Goal: Task Accomplishment & Management: Manage account settings

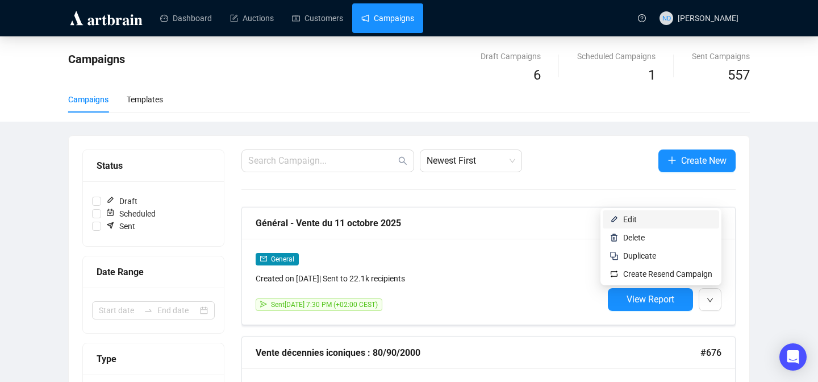
click at [634, 220] on span "Edit" at bounding box center [667, 219] width 89 height 13
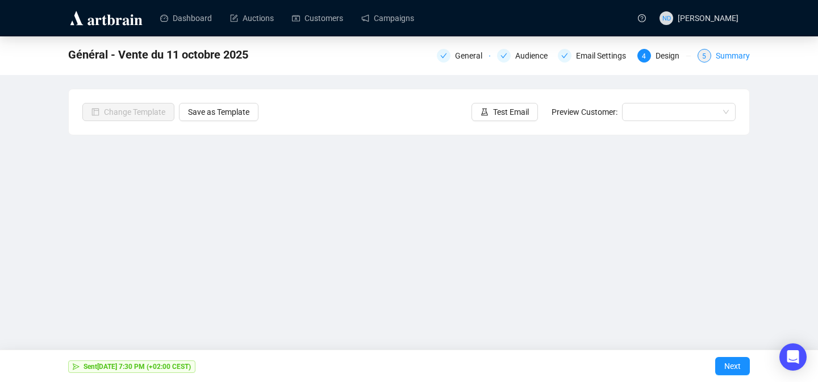
click at [727, 49] on div "Summary" at bounding box center [733, 56] width 34 height 14
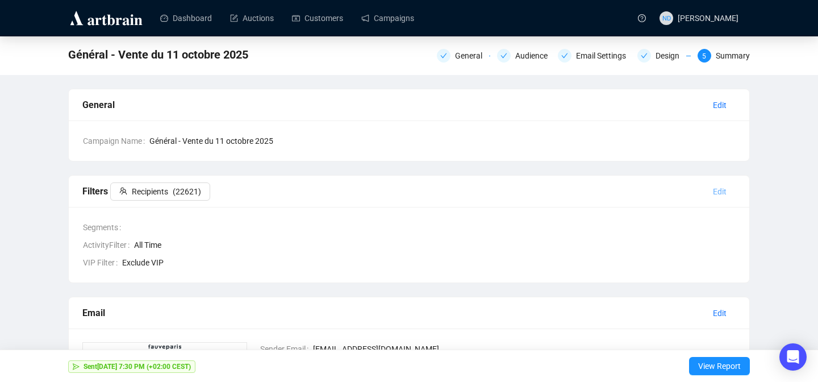
click at [724, 189] on span "Edit" at bounding box center [720, 191] width 14 height 13
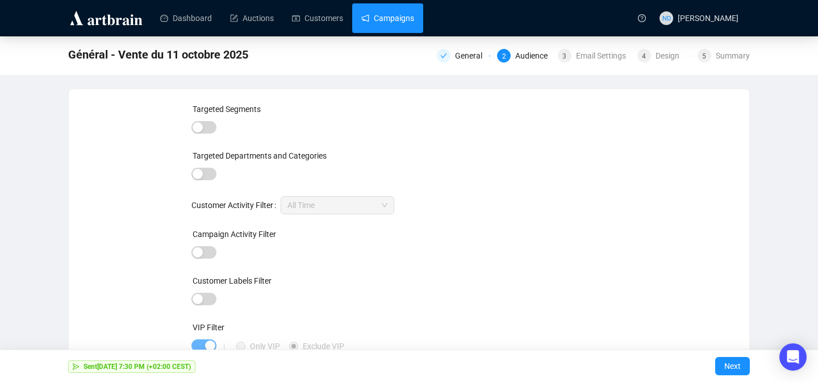
click at [393, 23] on link "Campaigns" at bounding box center [387, 18] width 53 height 30
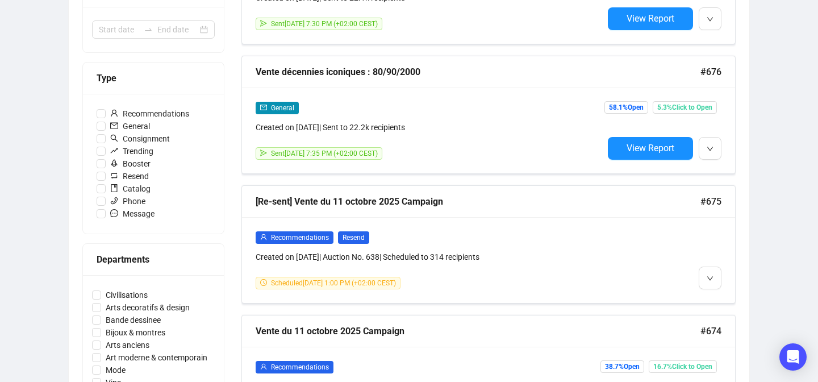
scroll to position [278, 0]
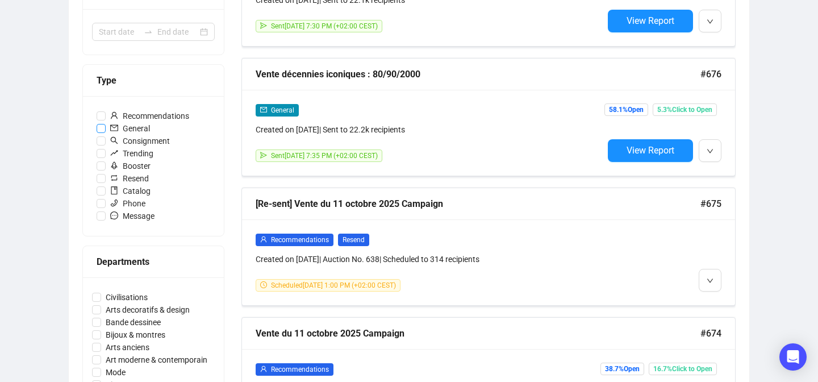
click at [99, 127] on input "General" at bounding box center [101, 128] width 9 height 9
checkbox input "true"
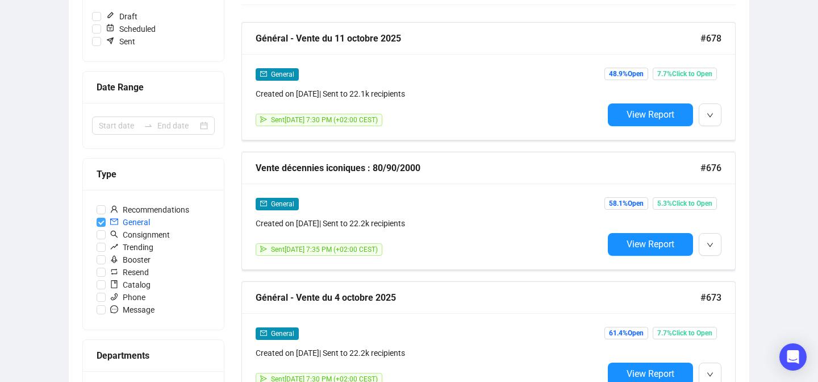
scroll to position [184, 0]
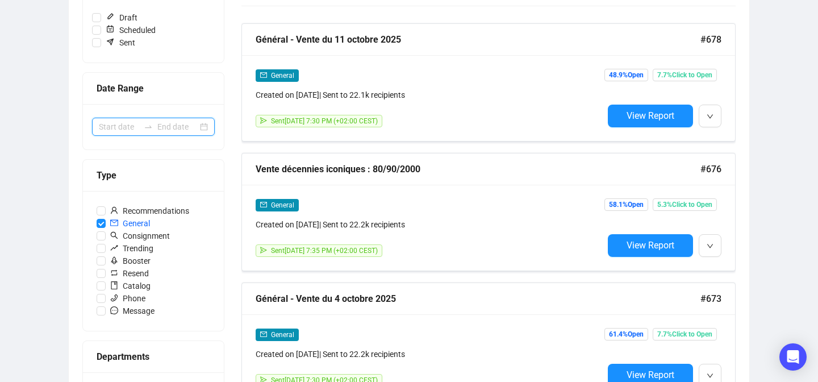
click at [170, 128] on input at bounding box center [177, 126] width 40 height 13
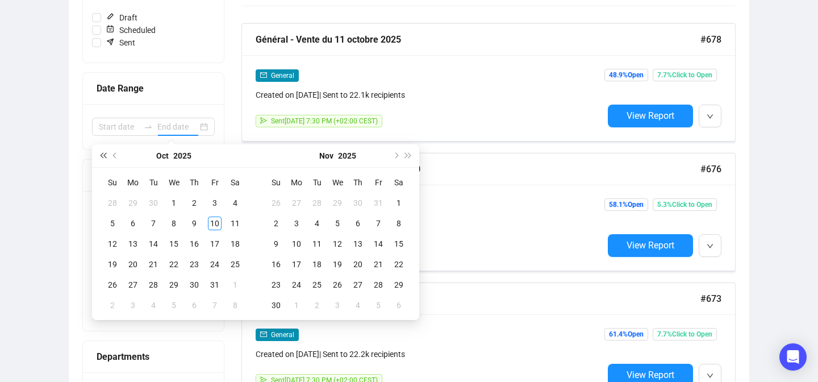
click at [103, 153] on span "Last year (Control + left)" at bounding box center [103, 156] width 6 height 6
click at [406, 156] on span "Next year (Control + right)" at bounding box center [409, 156] width 6 height 6
type input "[DATE]"
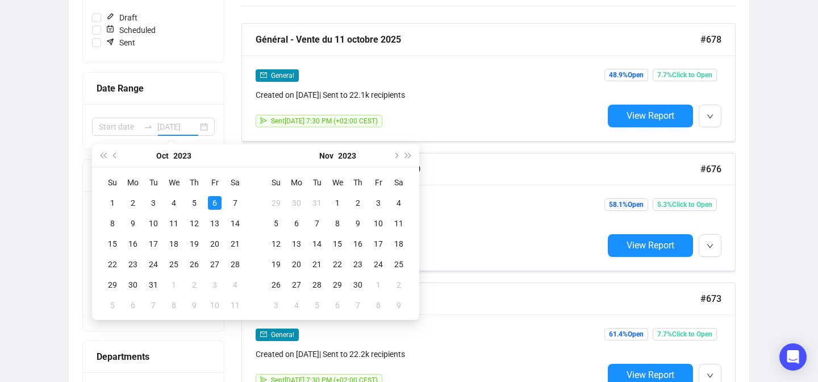
click at [213, 203] on div "6" at bounding box center [215, 203] width 14 height 14
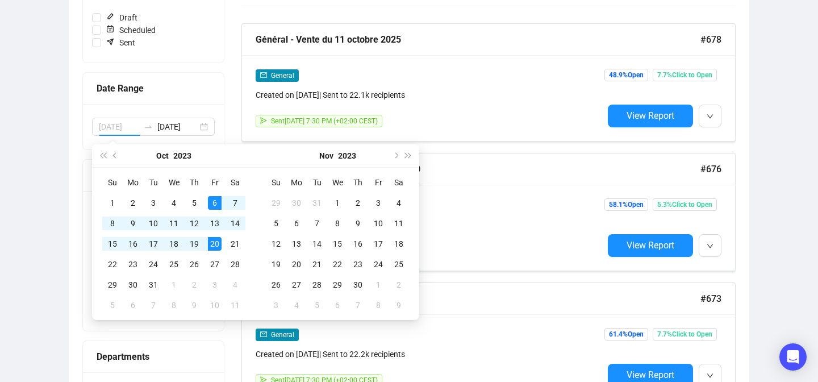
click at [214, 246] on div "20" at bounding box center [215, 244] width 14 height 14
type input "[DATE]"
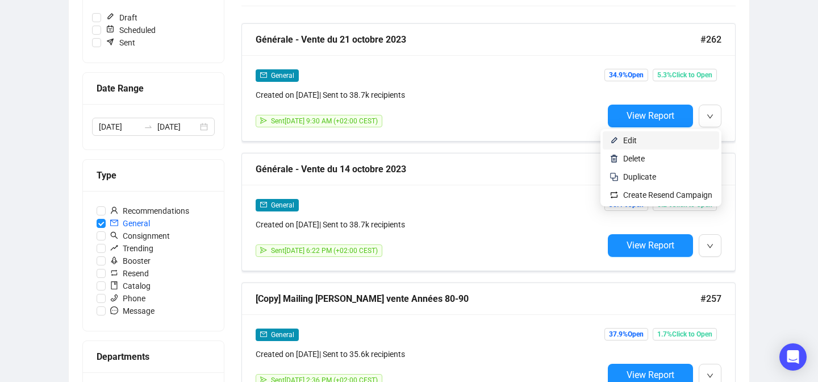
click at [638, 143] on span "Edit" at bounding box center [667, 140] width 89 height 13
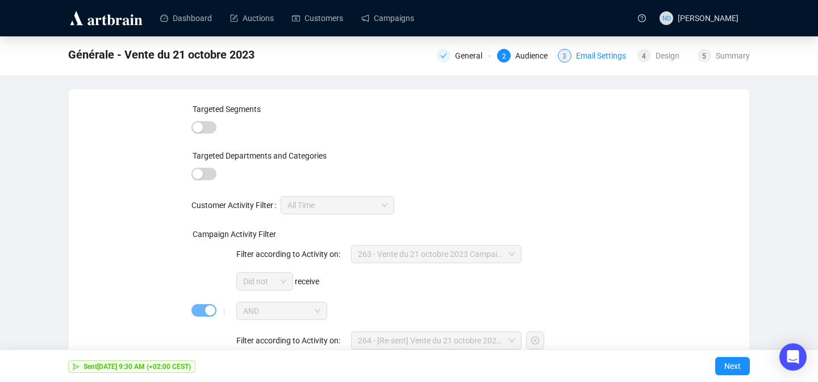
click at [604, 53] on div "Email Settings" at bounding box center [604, 56] width 57 height 14
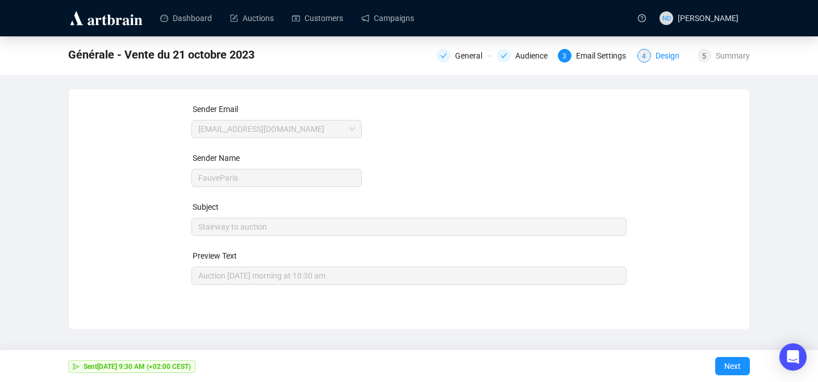
click at [659, 61] on div "Design" at bounding box center [671, 56] width 31 height 14
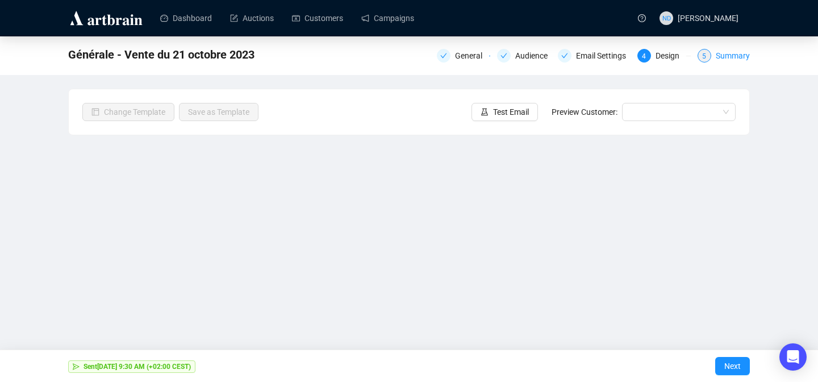
click at [739, 60] on div "Summary" at bounding box center [733, 56] width 34 height 14
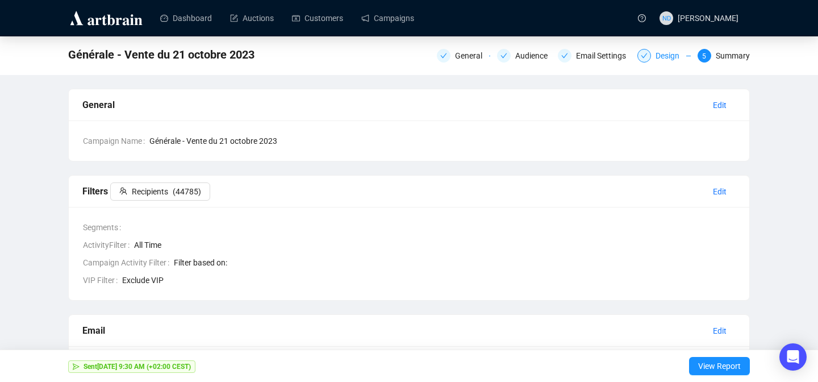
click at [671, 49] on div "Design" at bounding box center [671, 56] width 31 height 14
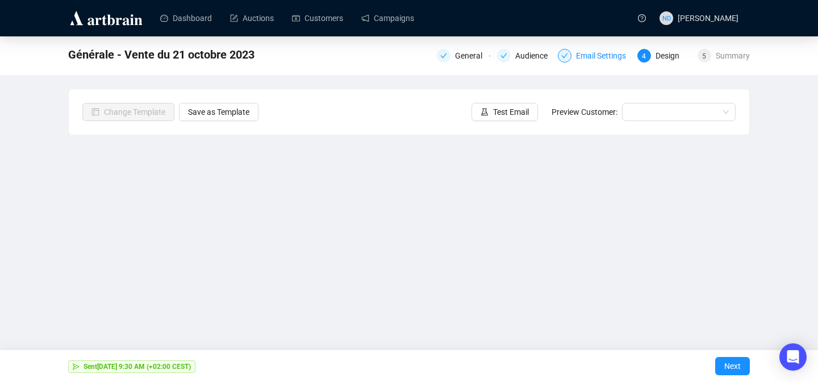
click at [587, 56] on div "Email Settings" at bounding box center [604, 56] width 57 height 14
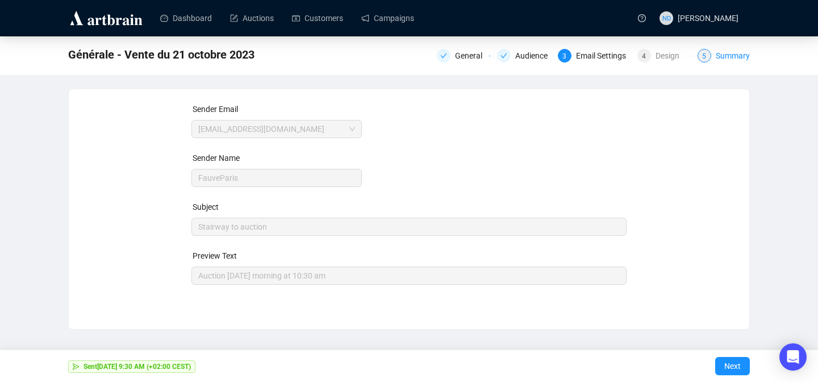
click at [744, 57] on div "Summary" at bounding box center [733, 56] width 34 height 14
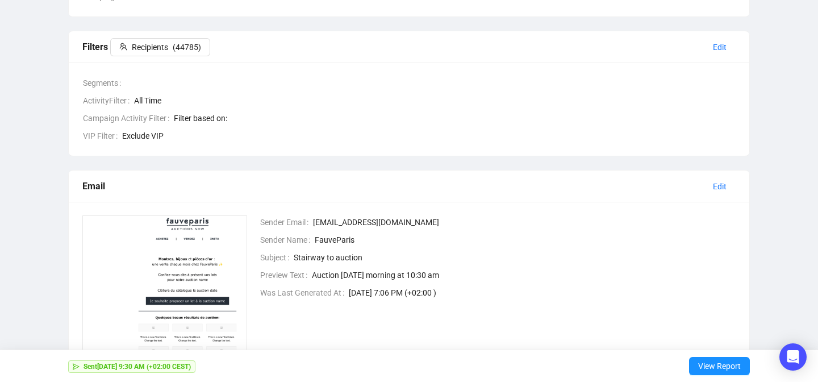
scroll to position [147, 0]
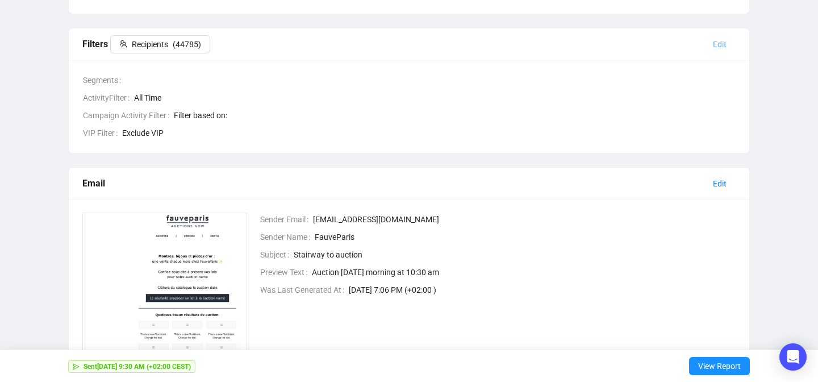
click at [716, 44] on span "Edit" at bounding box center [720, 44] width 14 height 13
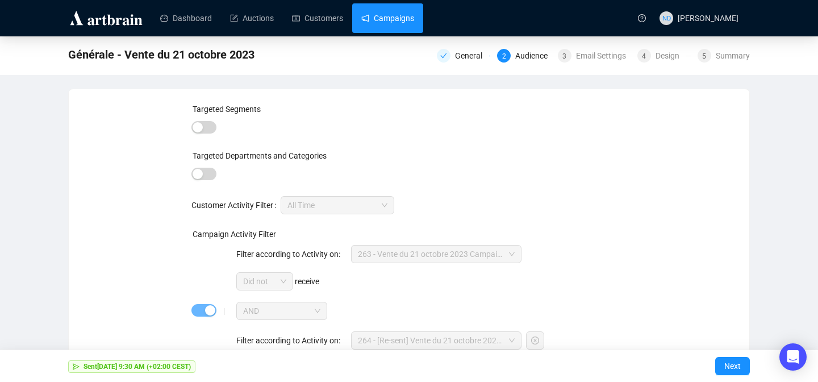
click at [398, 14] on link "Campaigns" at bounding box center [387, 18] width 53 height 30
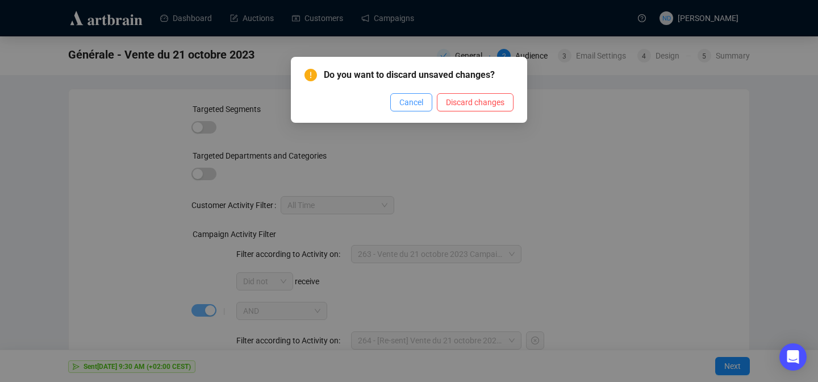
click at [416, 100] on span "Cancel" at bounding box center [412, 102] width 24 height 13
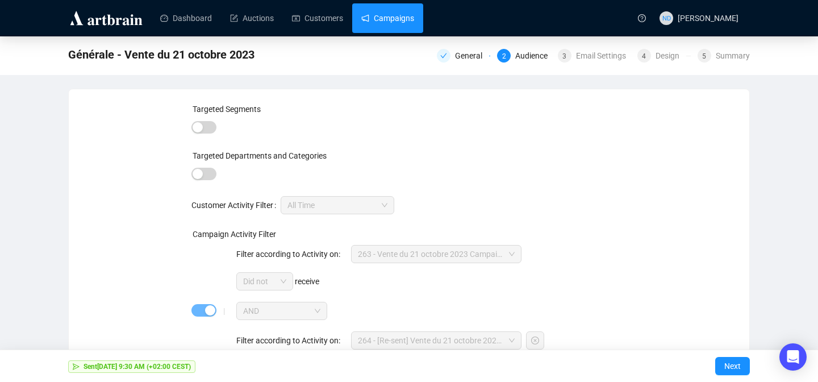
click at [408, 16] on link "Campaigns" at bounding box center [387, 18] width 53 height 30
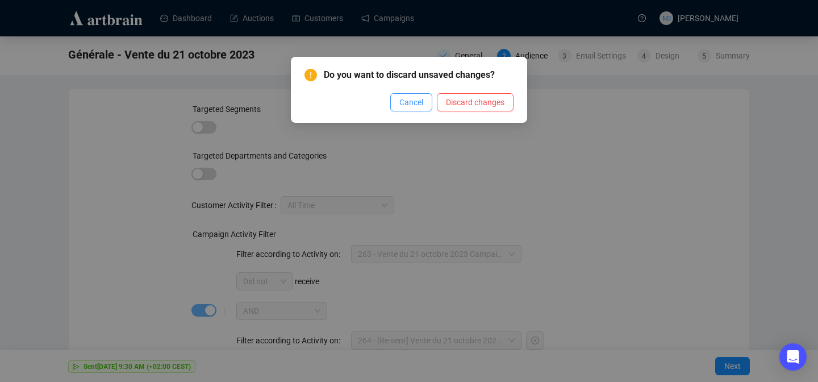
click at [406, 104] on span "Cancel" at bounding box center [412, 102] width 24 height 13
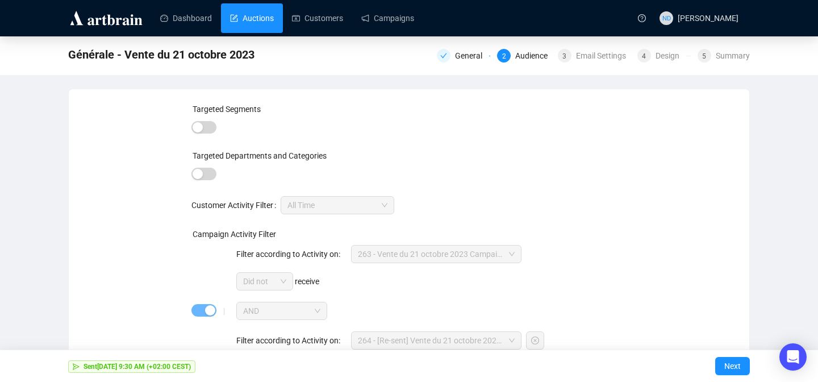
click at [253, 14] on link "Auctions" at bounding box center [252, 18] width 44 height 30
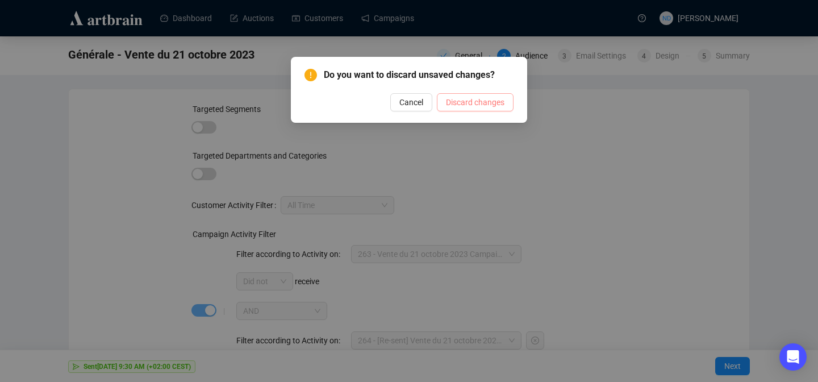
click at [440, 102] on button "Discard changes" at bounding box center [475, 102] width 77 height 18
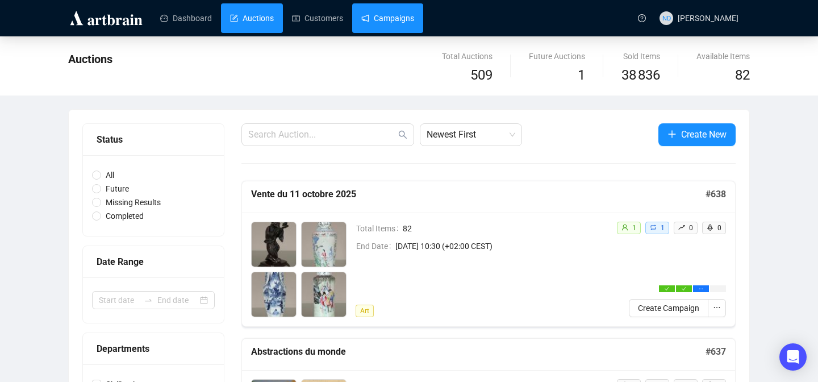
click at [400, 21] on link "Campaigns" at bounding box center [387, 18] width 53 height 30
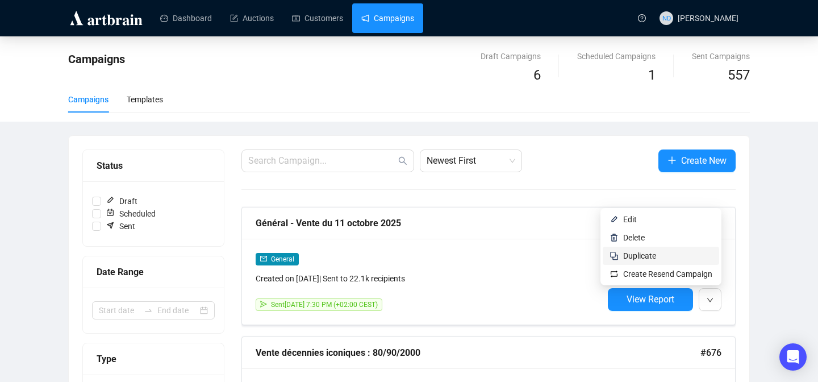
click at [655, 252] on span "Duplicate" at bounding box center [667, 256] width 89 height 13
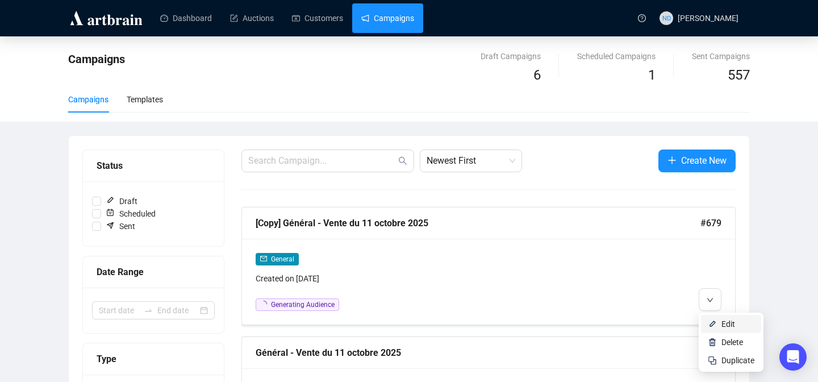
click at [718, 325] on li "Edit" at bounding box center [731, 324] width 60 height 18
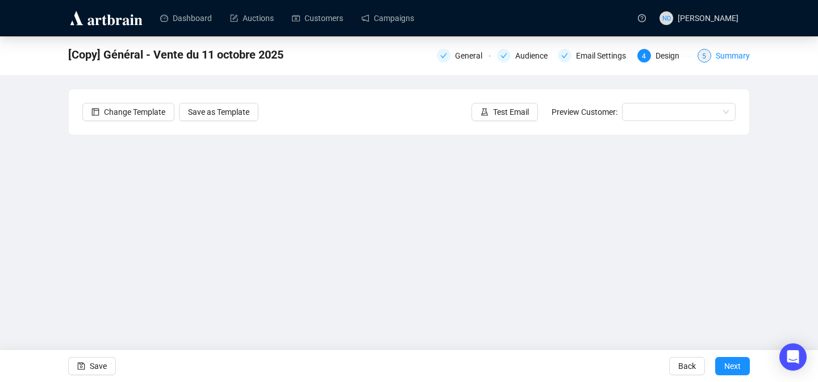
click at [729, 52] on div "Summary" at bounding box center [733, 56] width 34 height 14
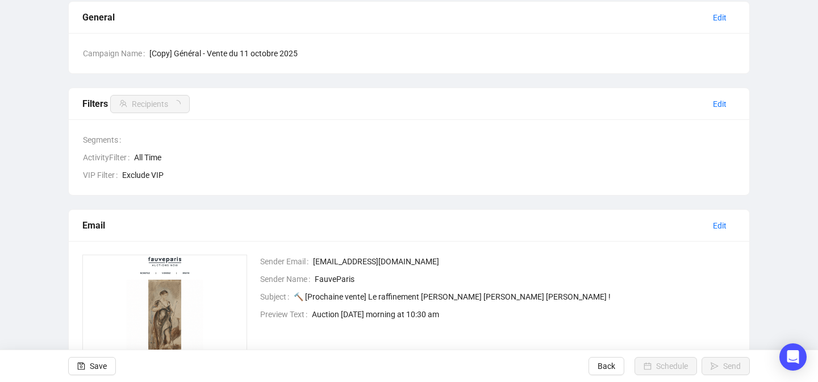
scroll to position [91, 0]
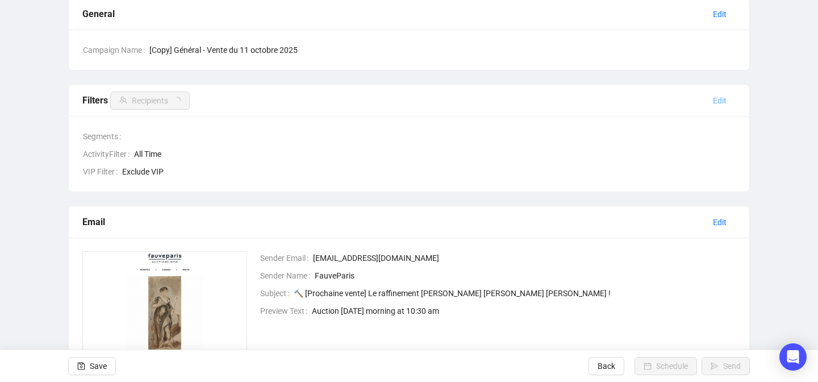
click at [714, 99] on span "Edit" at bounding box center [720, 100] width 14 height 13
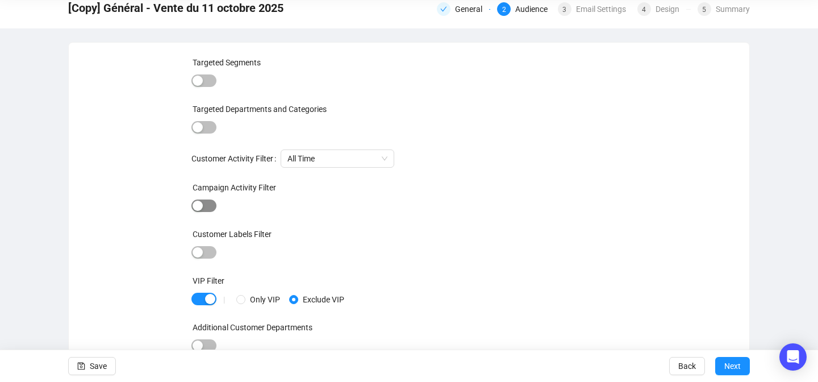
click at [207, 206] on span "button" at bounding box center [204, 205] width 25 height 13
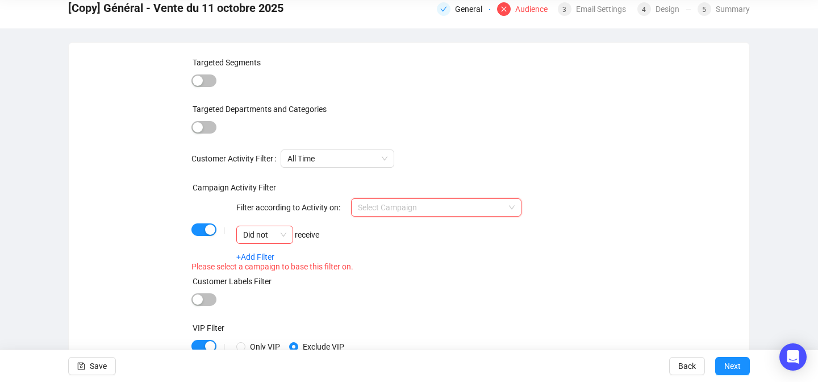
click at [388, 205] on input "search" at bounding box center [431, 207] width 147 height 17
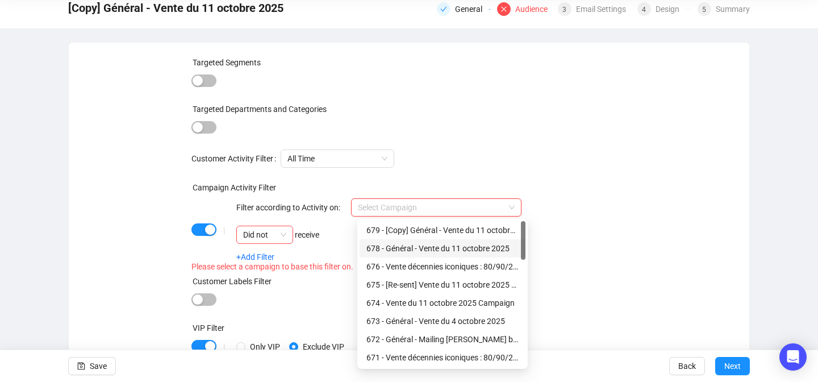
click at [389, 250] on div "678 - Général - Vente du 11 octobre 2025" at bounding box center [443, 248] width 152 height 13
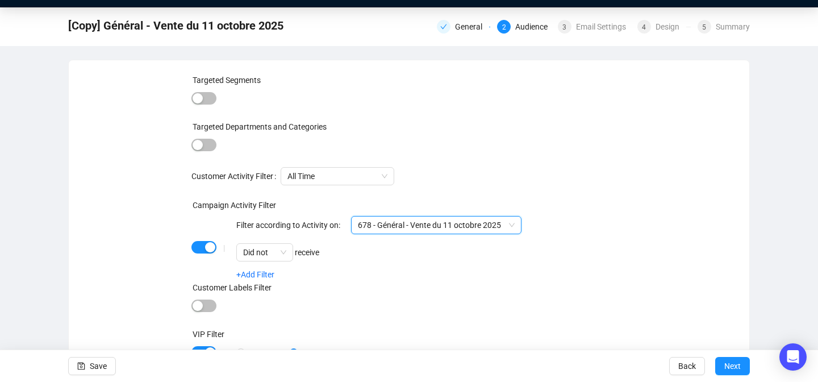
scroll to position [0, 0]
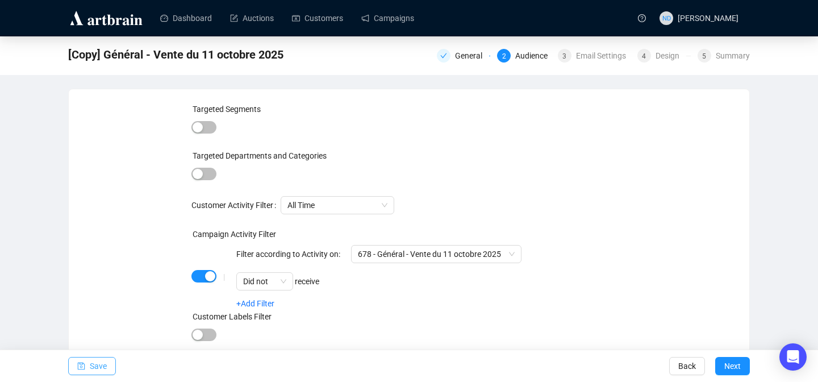
click at [108, 363] on button "Save" at bounding box center [92, 366] width 48 height 18
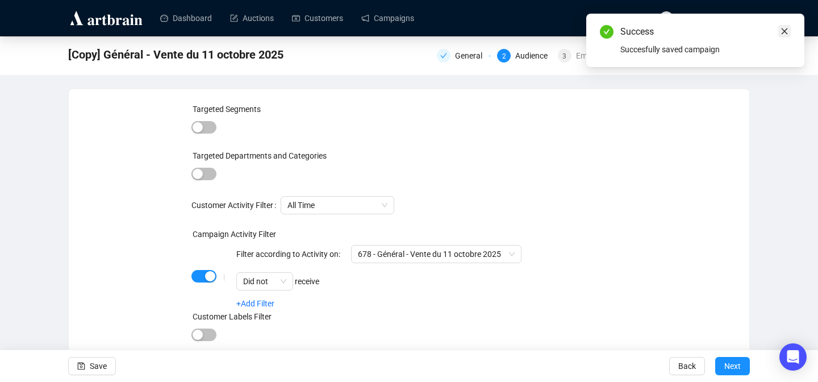
click at [783, 32] on icon "close" at bounding box center [785, 31] width 8 height 8
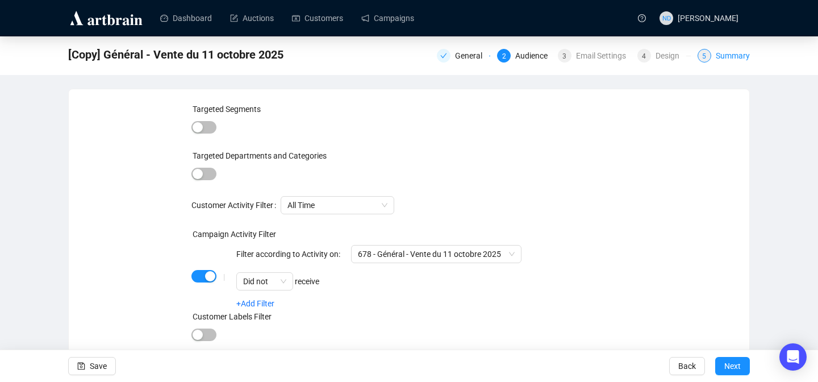
click at [714, 57] on div "5 Summary" at bounding box center [724, 56] width 52 height 14
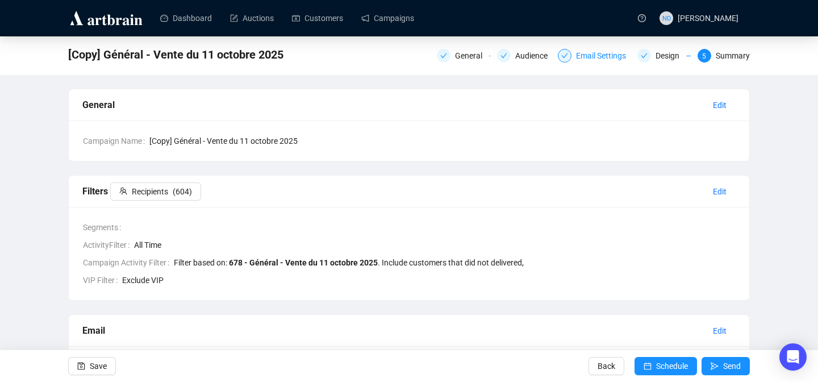
click at [597, 54] on div "Email Settings" at bounding box center [604, 56] width 57 height 14
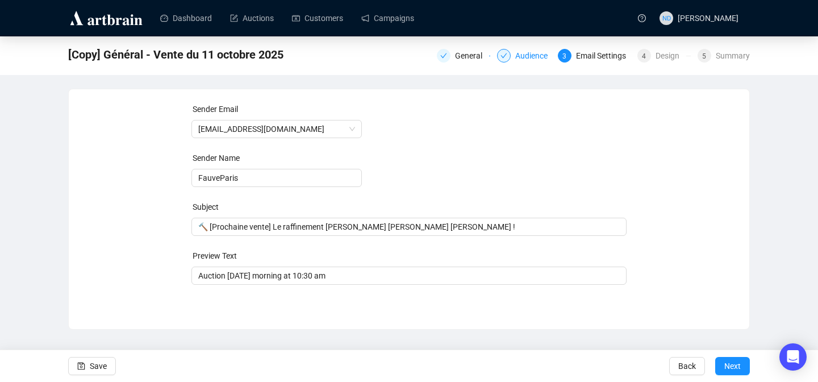
click at [507, 50] on div "Audience" at bounding box center [523, 56] width 53 height 14
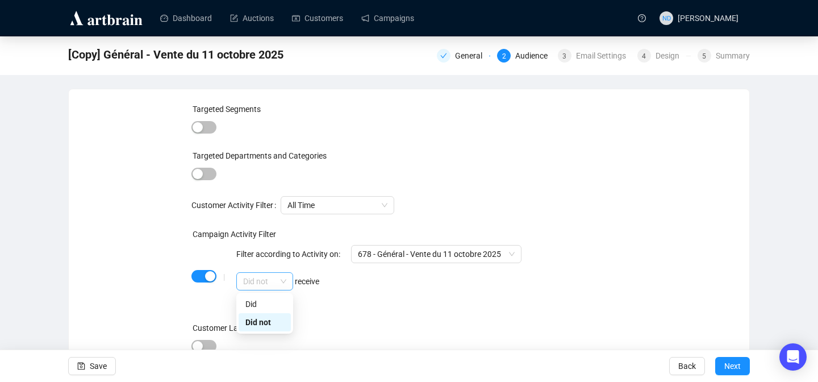
click at [273, 281] on span "Did not" at bounding box center [264, 281] width 43 height 17
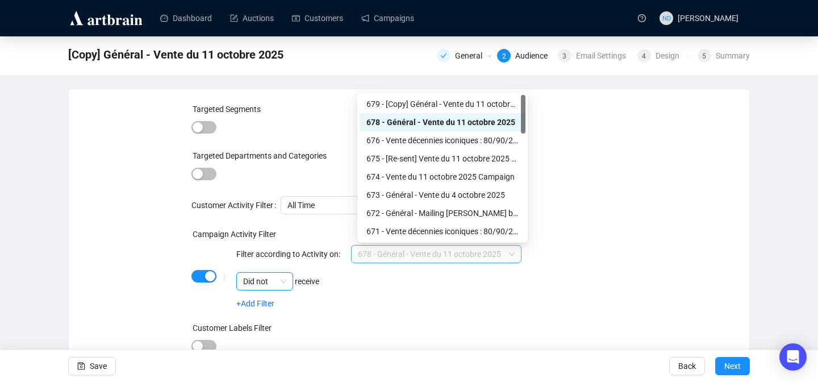
click at [391, 255] on span "678 - Général - Vente du 11 octobre 2025" at bounding box center [436, 254] width 157 height 17
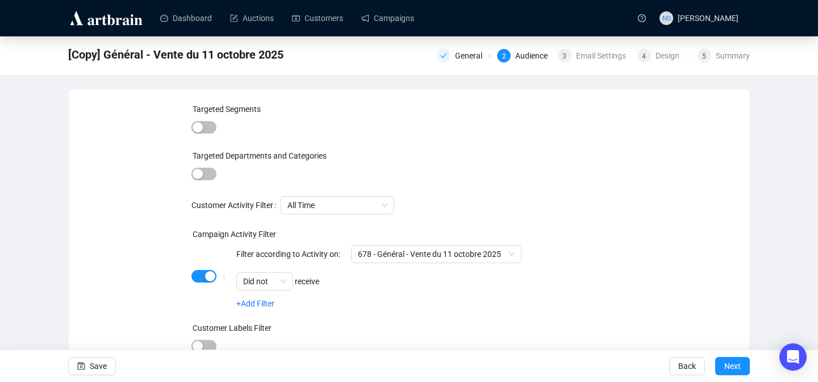
click at [359, 296] on div "Filter according to Activity on: 678 - Général - Vente du 11 octobre 2025 Did n…" at bounding box center [378, 276] width 285 height 63
click at [205, 276] on button "button" at bounding box center [204, 276] width 25 height 13
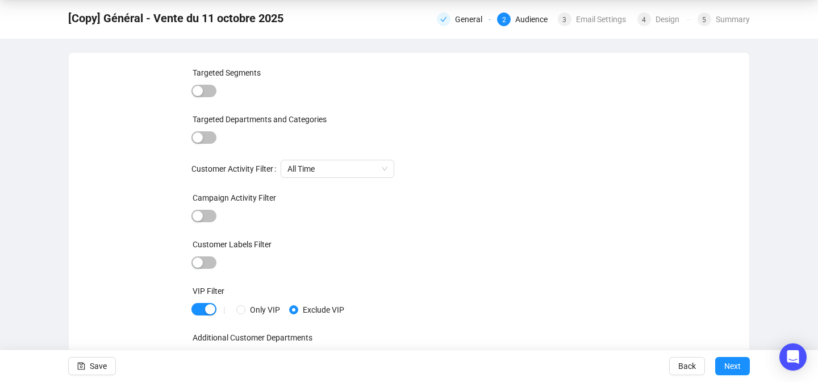
scroll to position [35, 0]
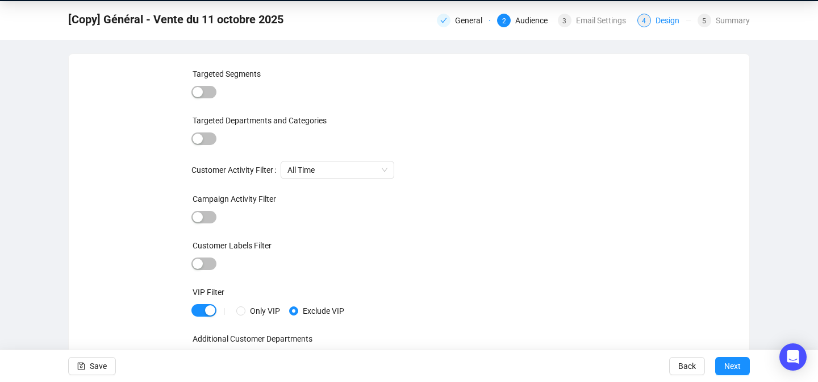
click at [666, 19] on div "Design" at bounding box center [671, 21] width 31 height 14
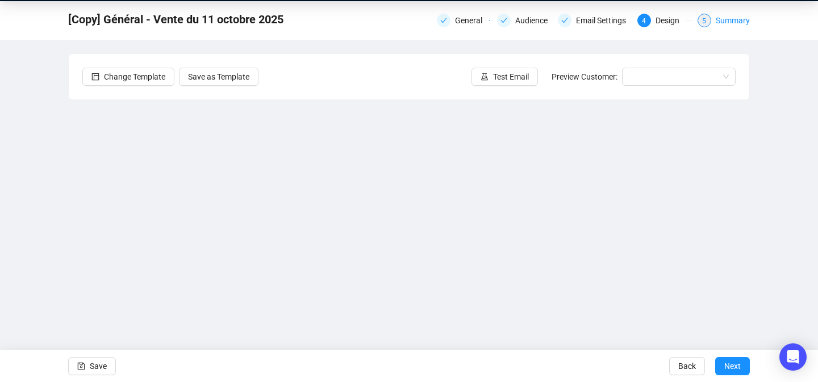
click at [726, 18] on div "Summary" at bounding box center [733, 21] width 34 height 14
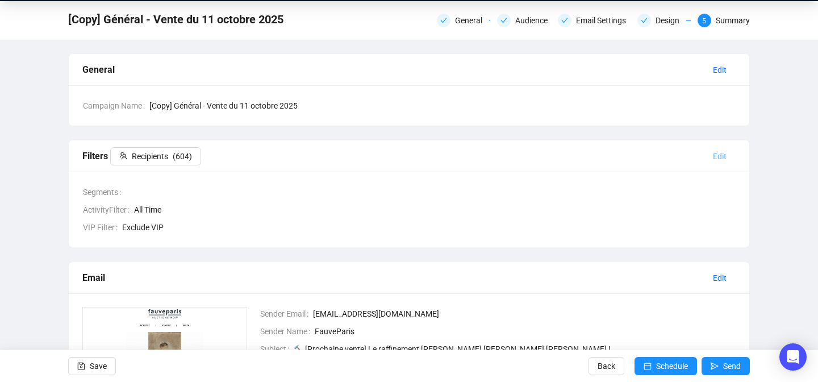
click at [714, 154] on span "Edit" at bounding box center [720, 156] width 14 height 13
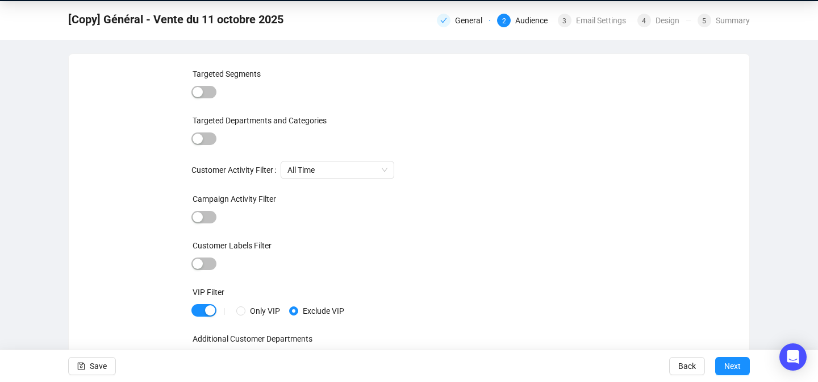
scroll to position [47, 0]
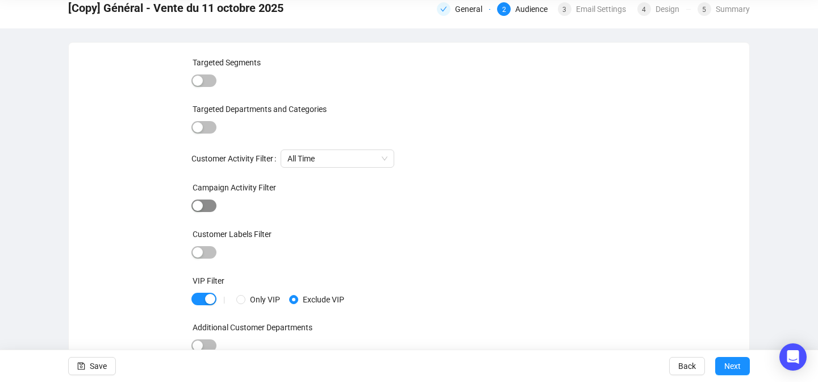
click at [204, 208] on button "button" at bounding box center [204, 205] width 25 height 13
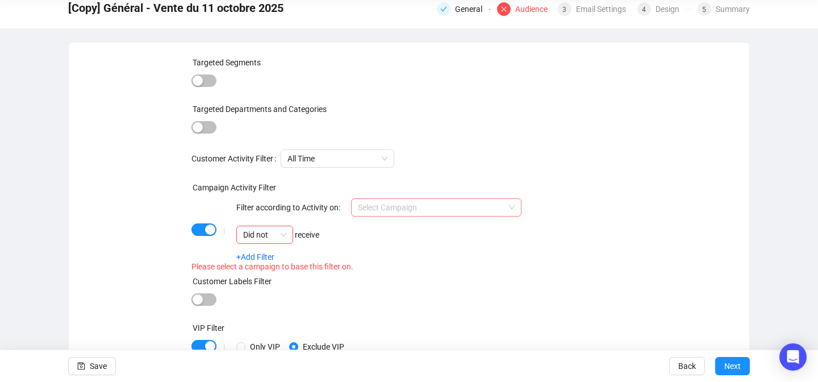
click at [397, 205] on input "search" at bounding box center [431, 207] width 147 height 17
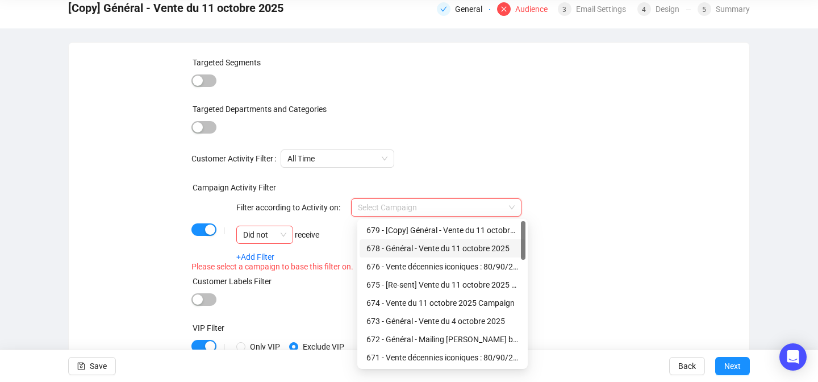
click at [395, 208] on input "search" at bounding box center [431, 207] width 147 height 17
click at [429, 299] on div "674 - Vente du 11 octobre 2025 Campaign" at bounding box center [443, 303] width 152 height 13
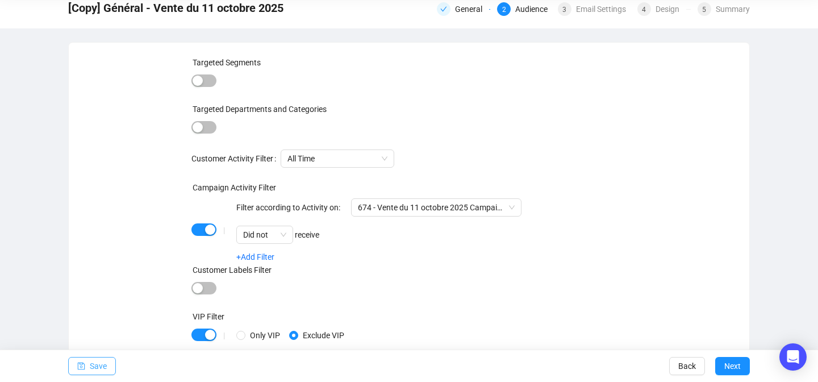
click at [85, 361] on span "button" at bounding box center [81, 366] width 8 height 32
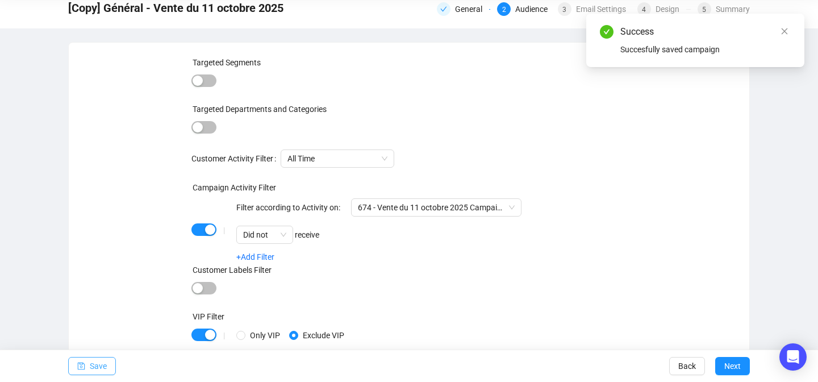
scroll to position [0, 0]
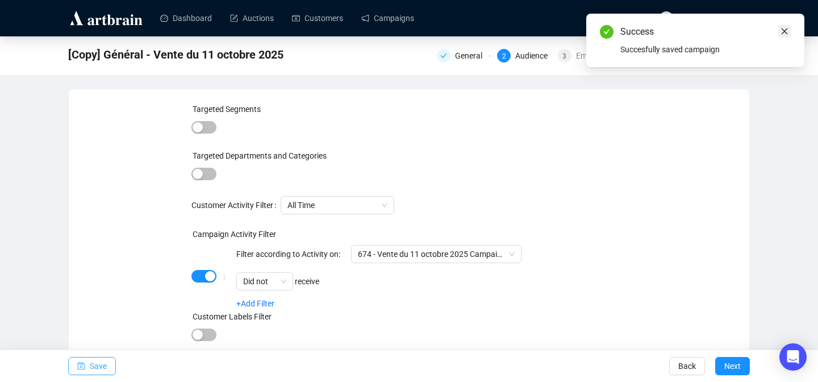
click at [785, 29] on icon "close" at bounding box center [785, 31] width 8 height 8
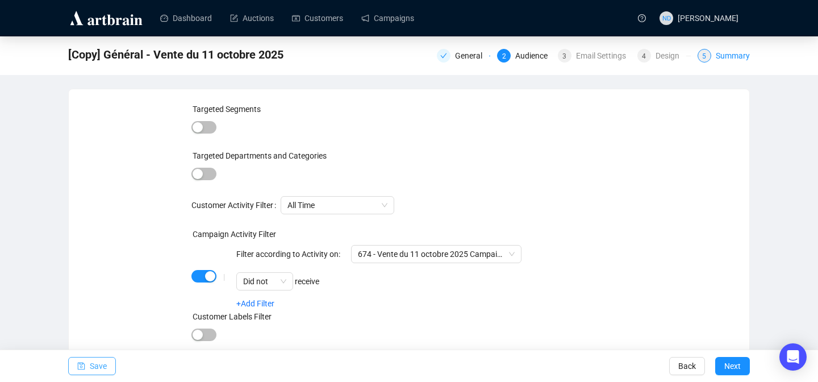
click at [720, 56] on div "Summary" at bounding box center [733, 56] width 34 height 14
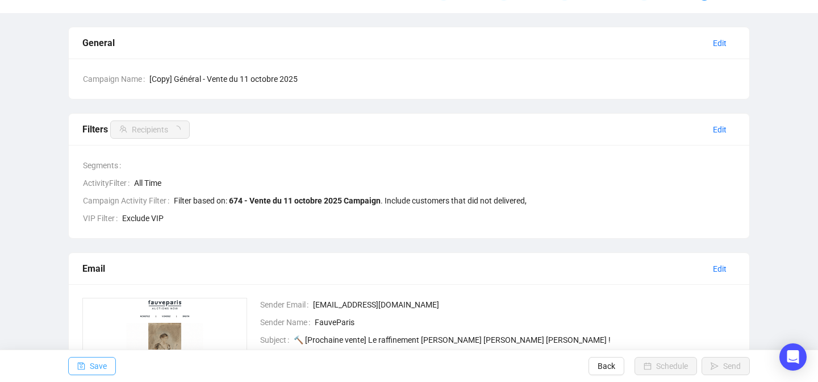
scroll to position [63, 0]
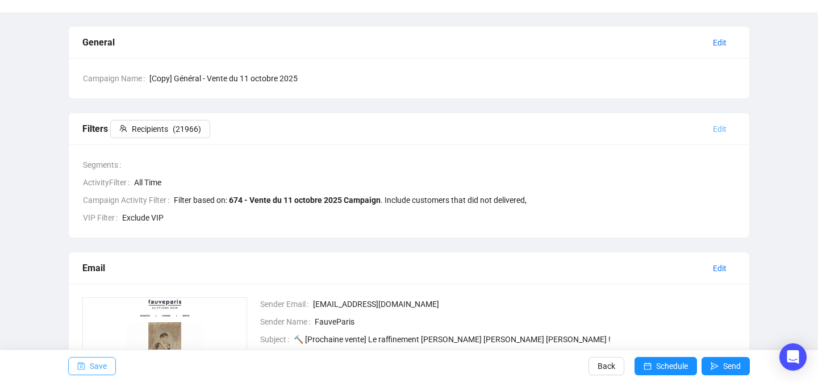
click at [720, 131] on span "Edit" at bounding box center [720, 129] width 14 height 13
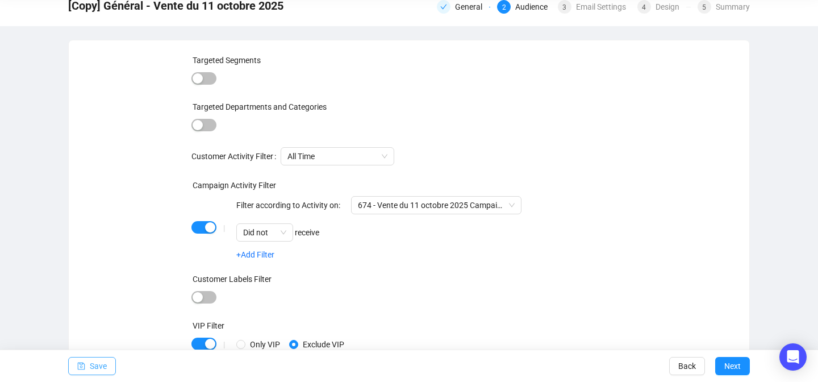
scroll to position [94, 0]
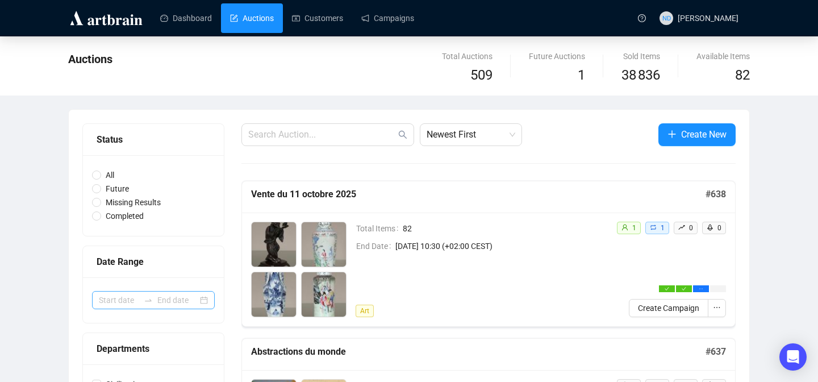
click at [201, 298] on div at bounding box center [153, 300] width 123 height 18
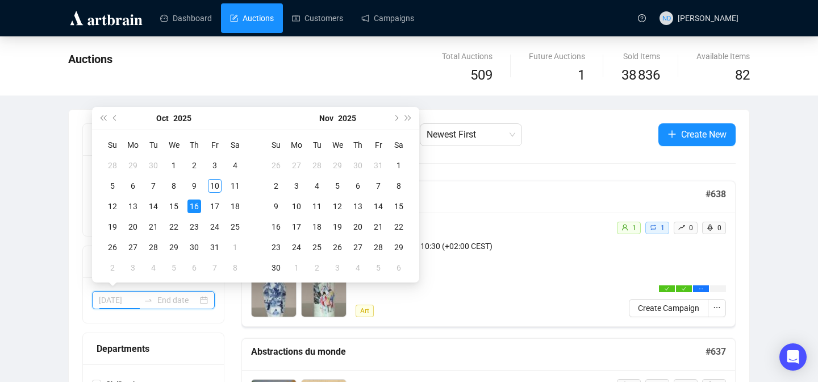
type input "2025-09-29"
click at [114, 117] on span "Previous month (PageUp)" at bounding box center [116, 118] width 6 height 6
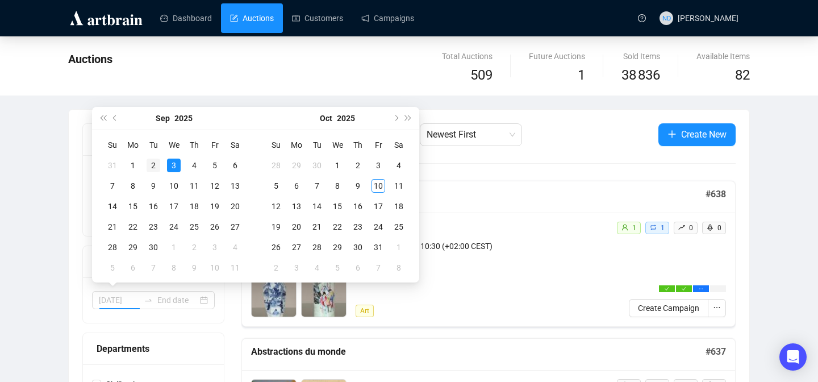
type input "2025-09-02"
click at [148, 166] on div "2" at bounding box center [154, 166] width 14 height 14
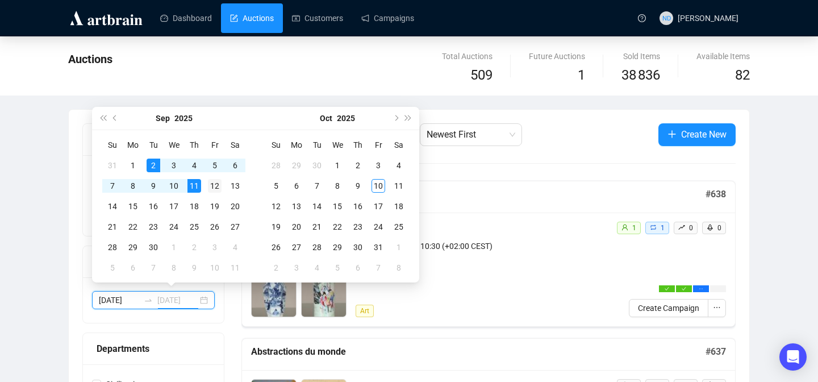
type input "2025-09-12"
click at [215, 188] on div "12" at bounding box center [215, 186] width 14 height 14
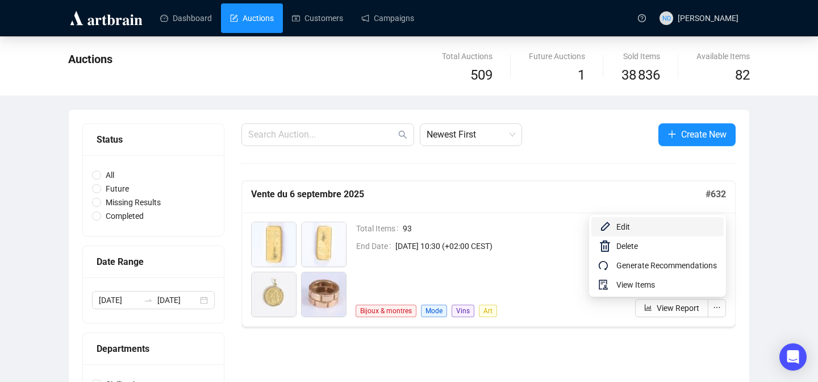
click at [641, 228] on span "Edit" at bounding box center [667, 227] width 101 height 13
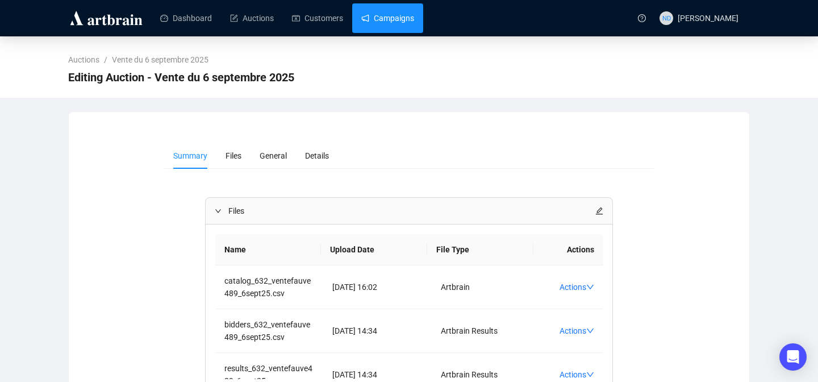
click at [409, 9] on link "Campaigns" at bounding box center [387, 18] width 53 height 30
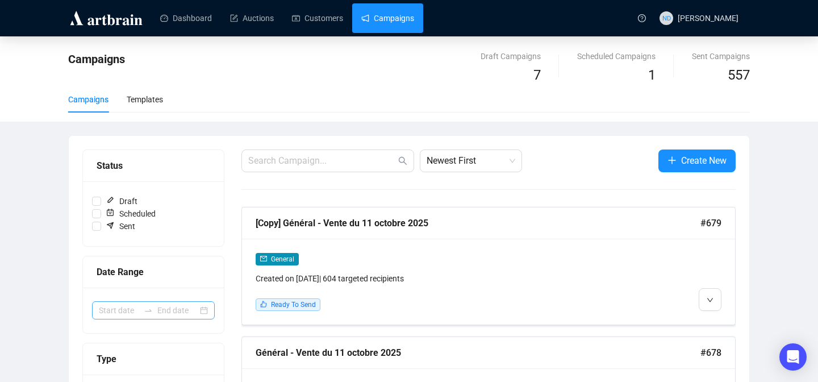
click at [205, 307] on div at bounding box center [153, 310] width 123 height 18
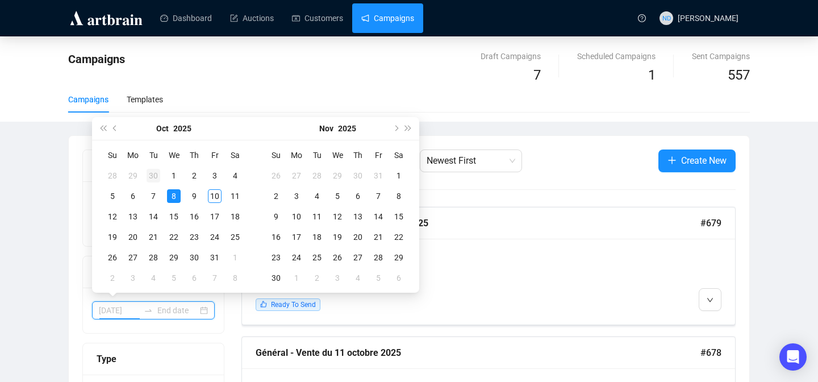
type input "2025-09-30"
click at [98, 123] on button "Last year (Control + left)" at bounding box center [103, 128] width 13 height 23
type input "[DATE]"
click at [206, 172] on td "6" at bounding box center [215, 175] width 20 height 20
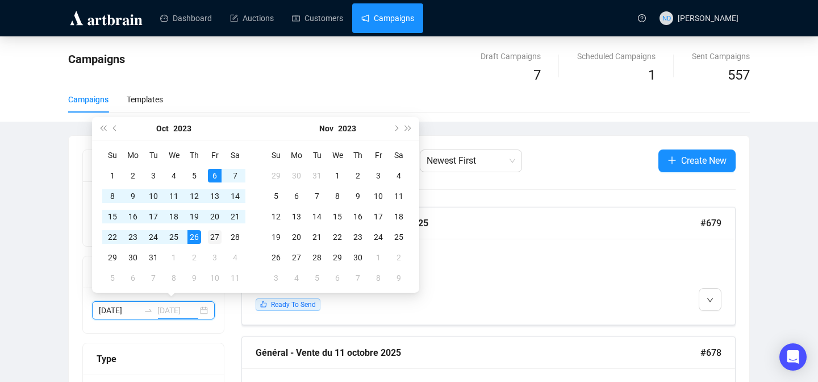
type input "[DATE]"
click at [209, 231] on div "27" at bounding box center [215, 237] width 14 height 14
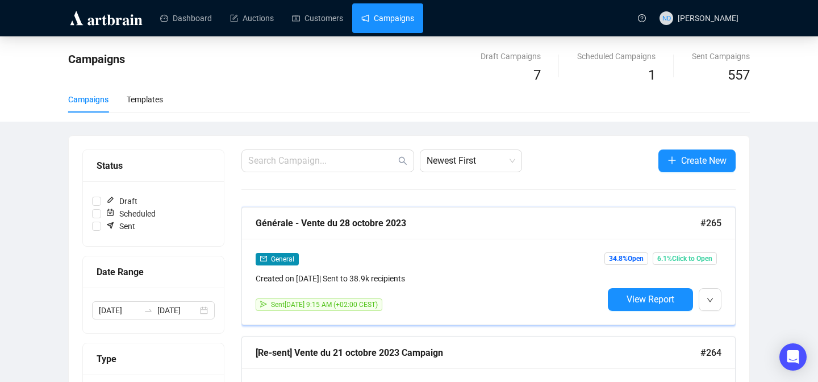
scroll to position [55, 0]
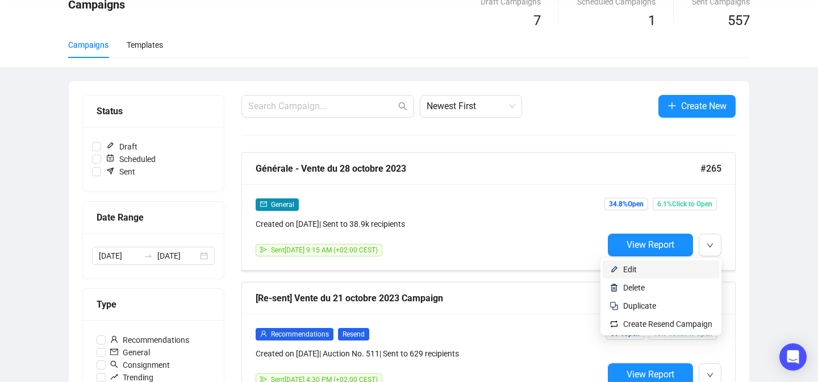
click at [663, 269] on span "Edit" at bounding box center [667, 269] width 89 height 13
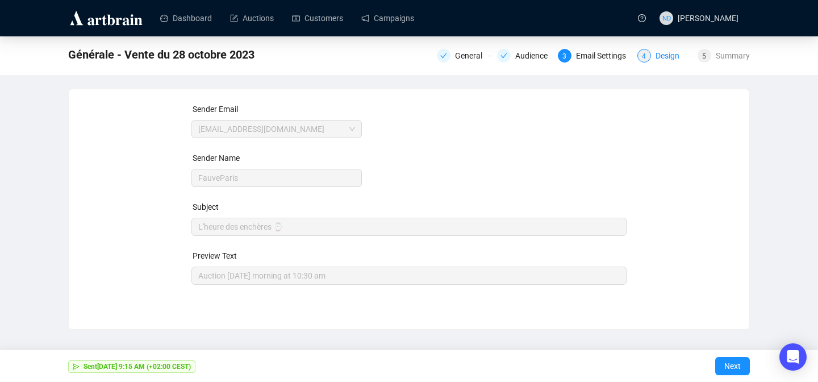
click at [656, 54] on div "Design" at bounding box center [671, 56] width 31 height 14
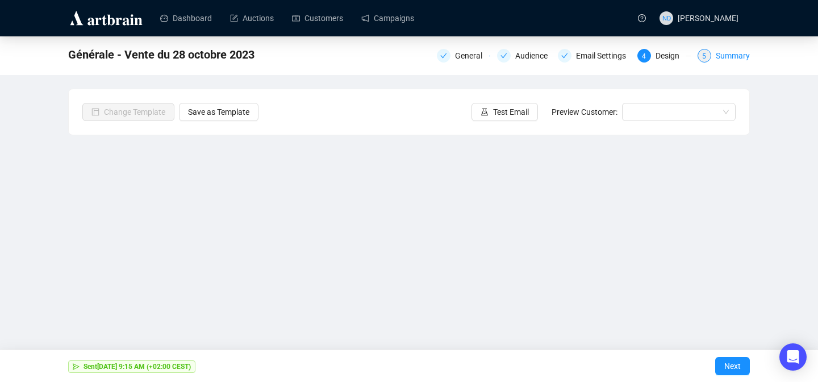
click at [733, 56] on div "Summary" at bounding box center [733, 56] width 34 height 14
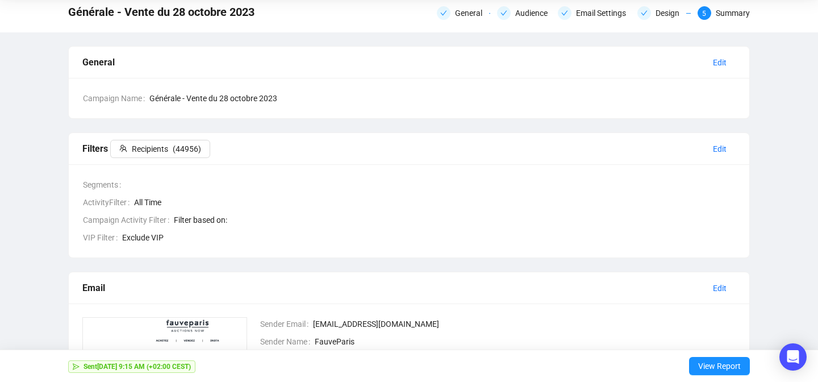
scroll to position [42, 0]
click at [721, 152] on span "Edit" at bounding box center [720, 149] width 14 height 13
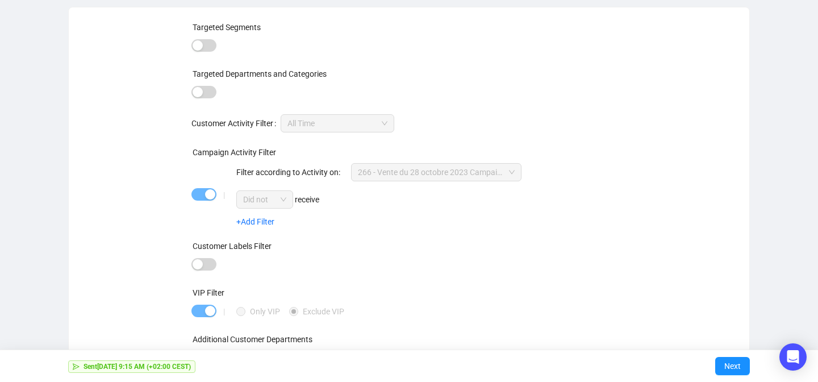
scroll to position [94, 0]
